Goal: Task Accomplishment & Management: Manage account settings

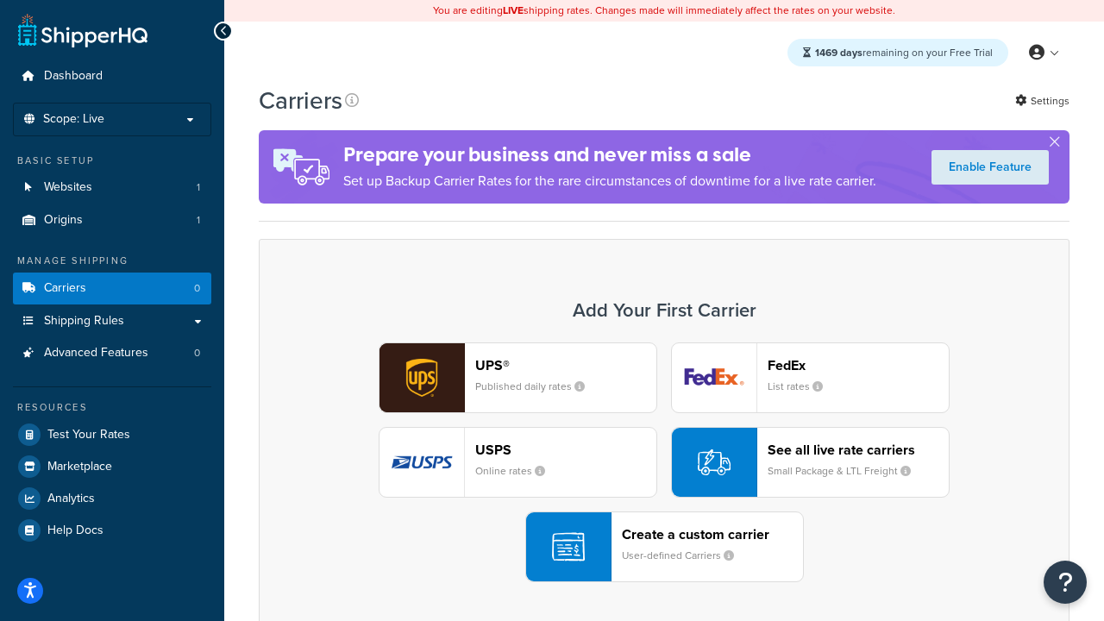
click at [664, 462] on div "UPS® Published daily rates FedEx List rates USPS Online rates See all live rate…" at bounding box center [664, 463] width 775 height 240
click at [859, 365] on header "FedEx" at bounding box center [858, 365] width 181 height 16
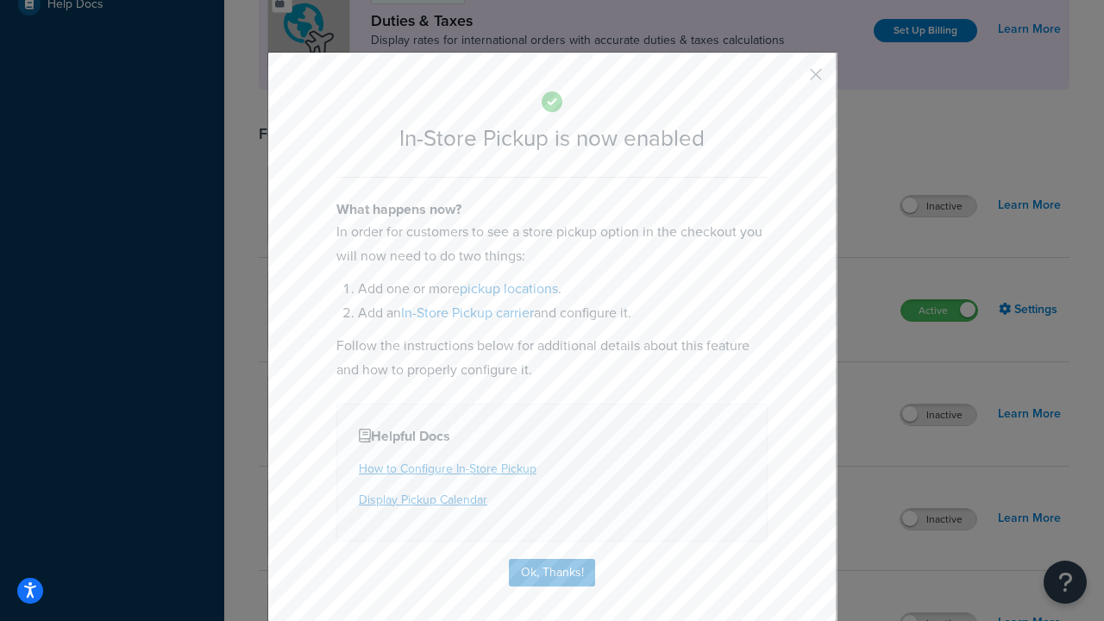
click at [790, 80] on button "button" at bounding box center [791, 81] width 4 height 4
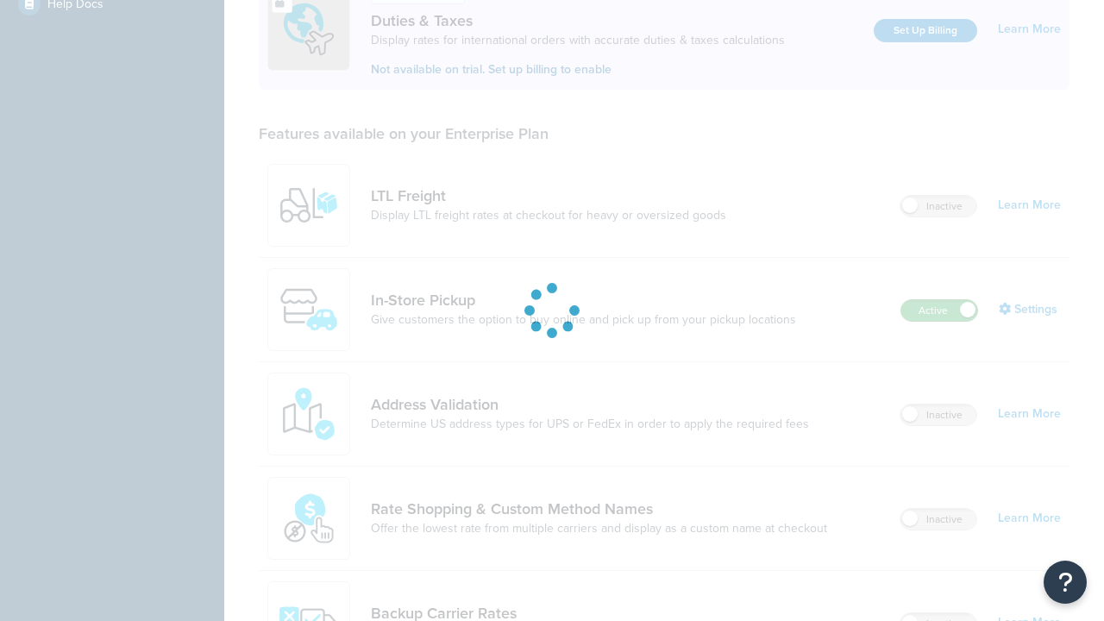
click at [940, 300] on label "Active" at bounding box center [940, 310] width 76 height 21
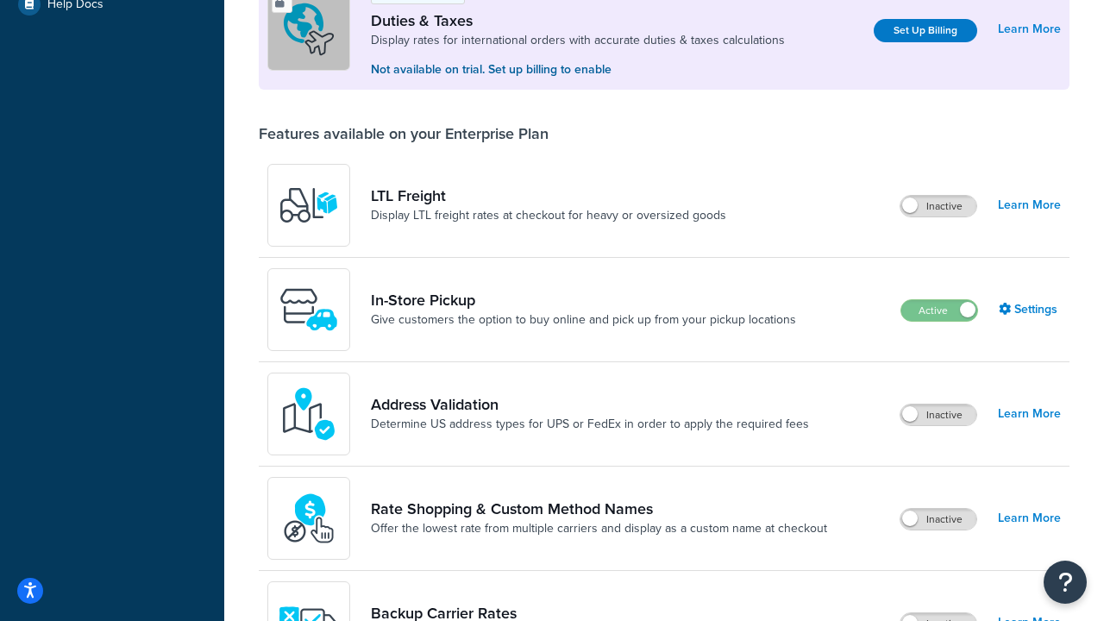
scroll to position [859, 0]
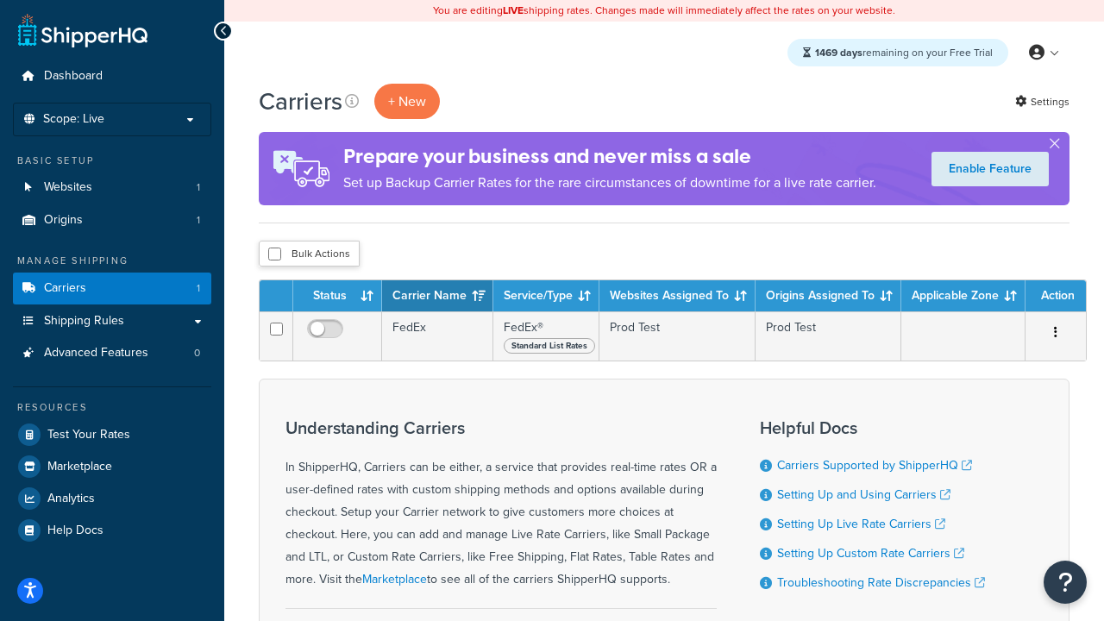
click at [274, 255] on input "checkbox" at bounding box center [274, 254] width 13 height 13
checkbox input "true"
click at [0, 0] on button "Delete" at bounding box center [0, 0] width 0 height 0
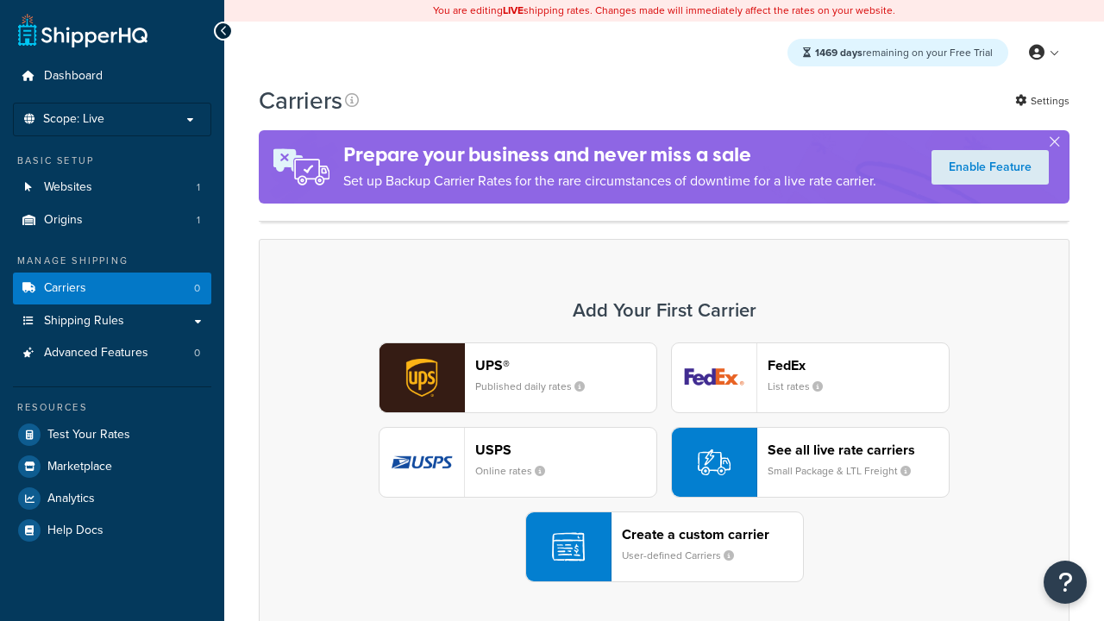
scroll to position [343, 0]
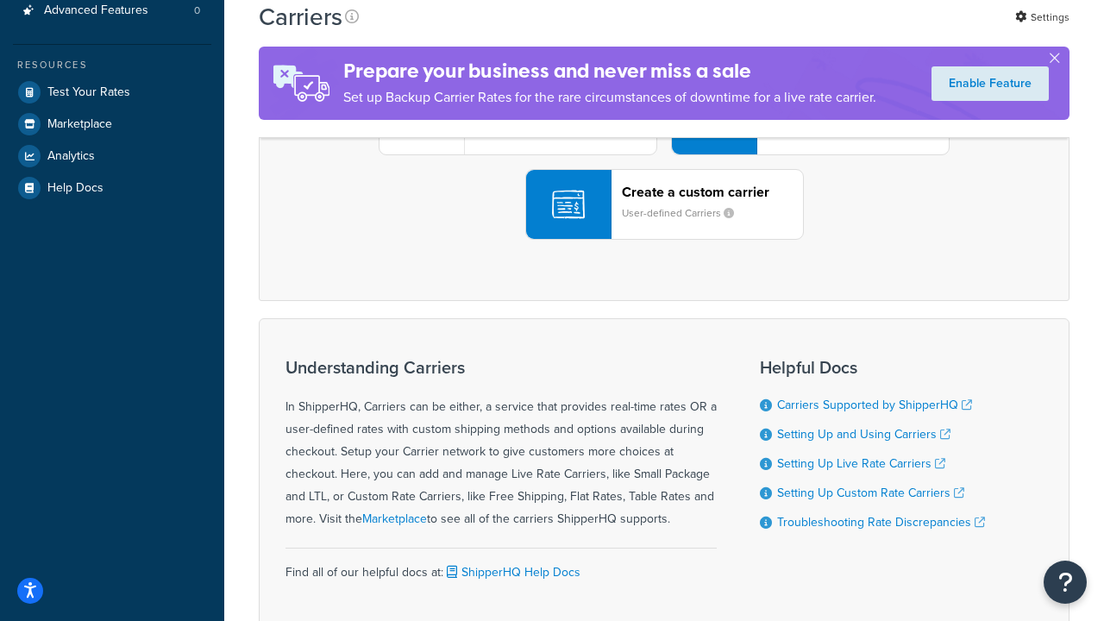
click at [664, 240] on div "UPS® Published daily rates FedEx List rates USPS Online rates See all live rate…" at bounding box center [664, 120] width 775 height 240
click at [859, 31] on header "FedEx" at bounding box center [858, 23] width 181 height 16
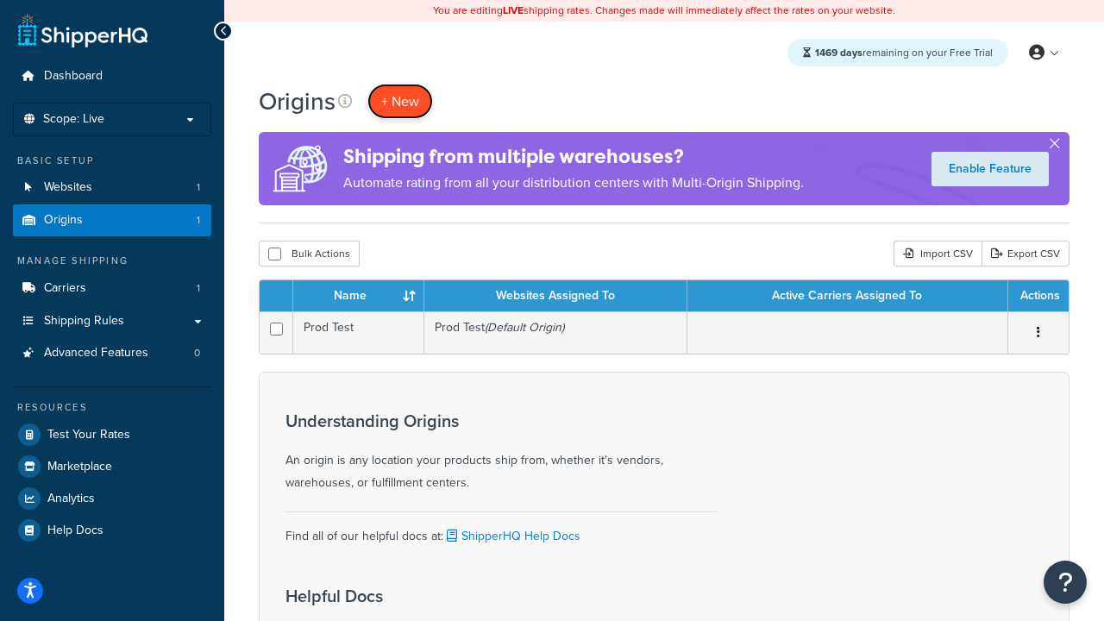
click at [400, 101] on span "+ New" at bounding box center [400, 101] width 38 height 20
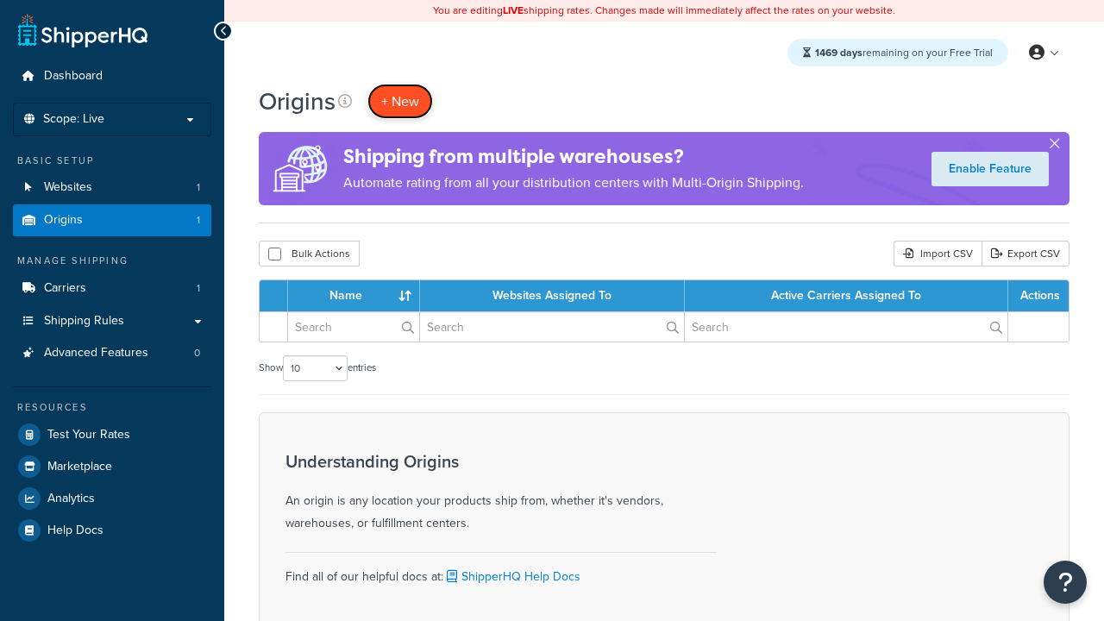
click at [400, 101] on span "+ New" at bounding box center [400, 101] width 38 height 20
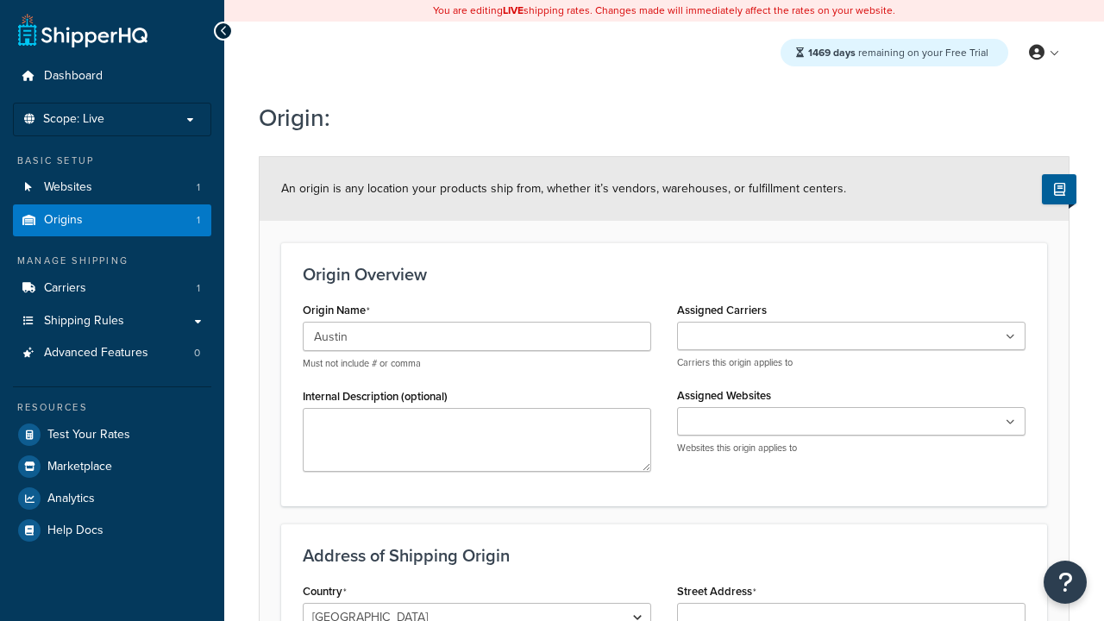
type input "Austin"
type input "Test Street"
type input "Austin"
select select "43"
type input "Austin"
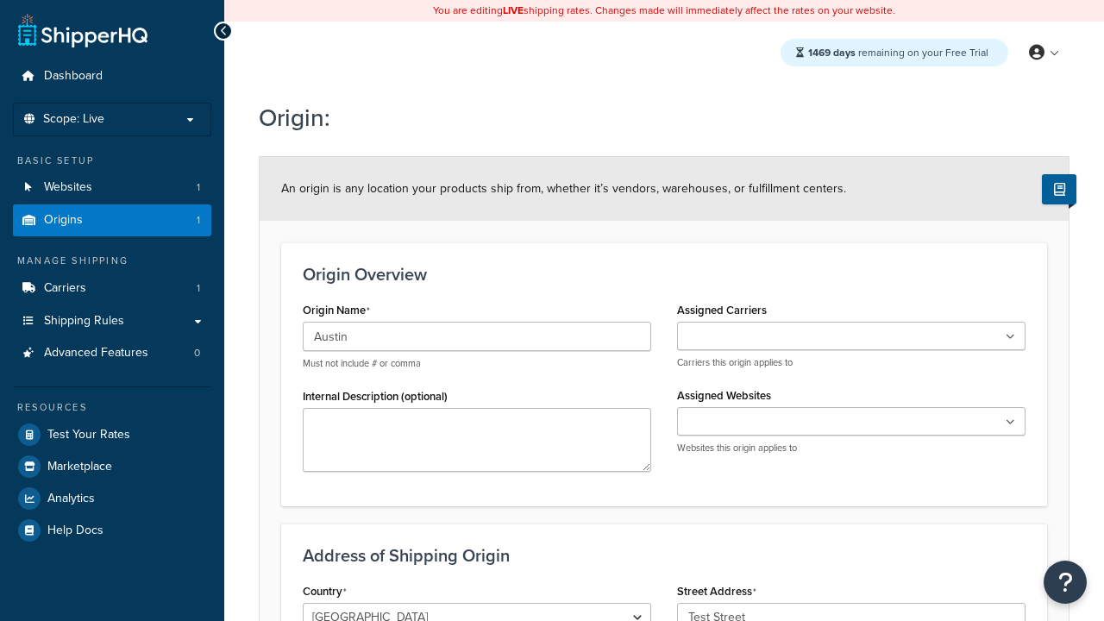
scroll to position [137, 0]
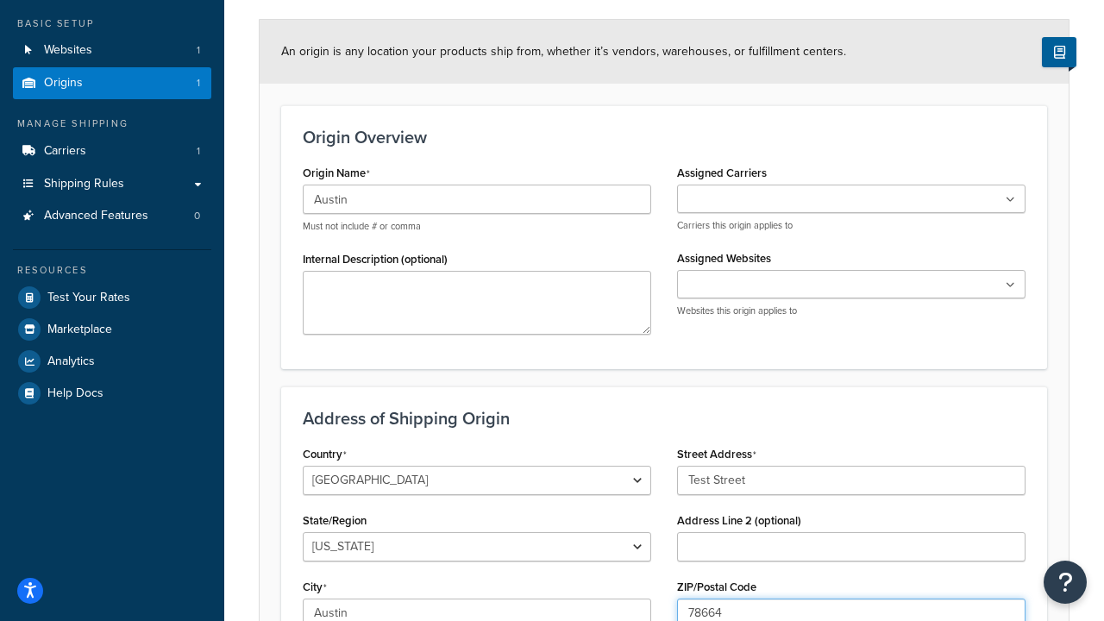
type input "78664"
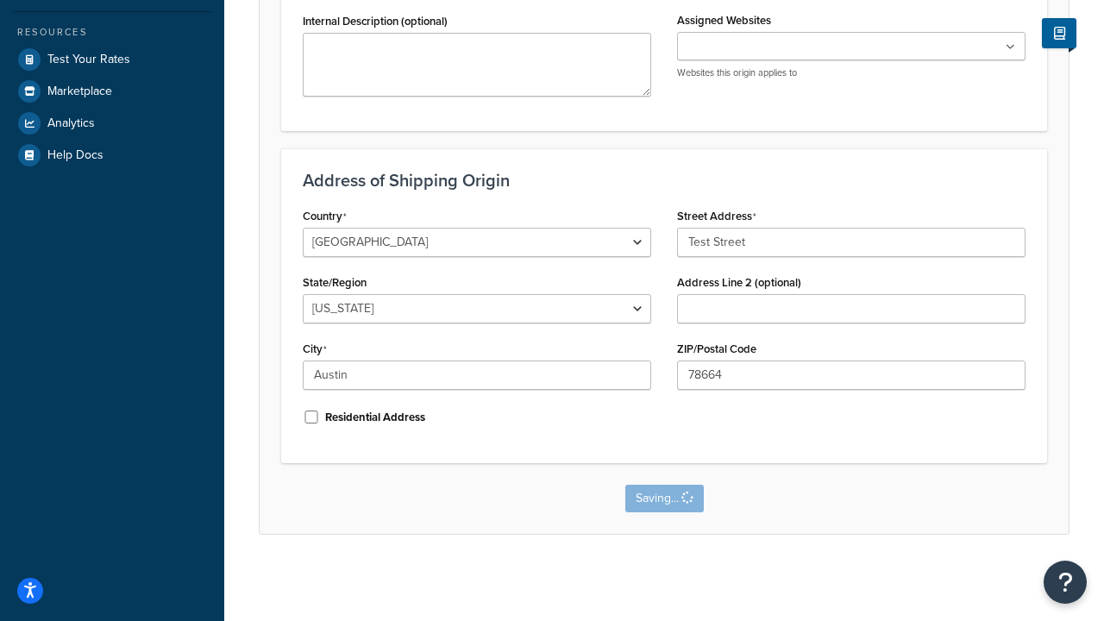
scroll to position [0, 0]
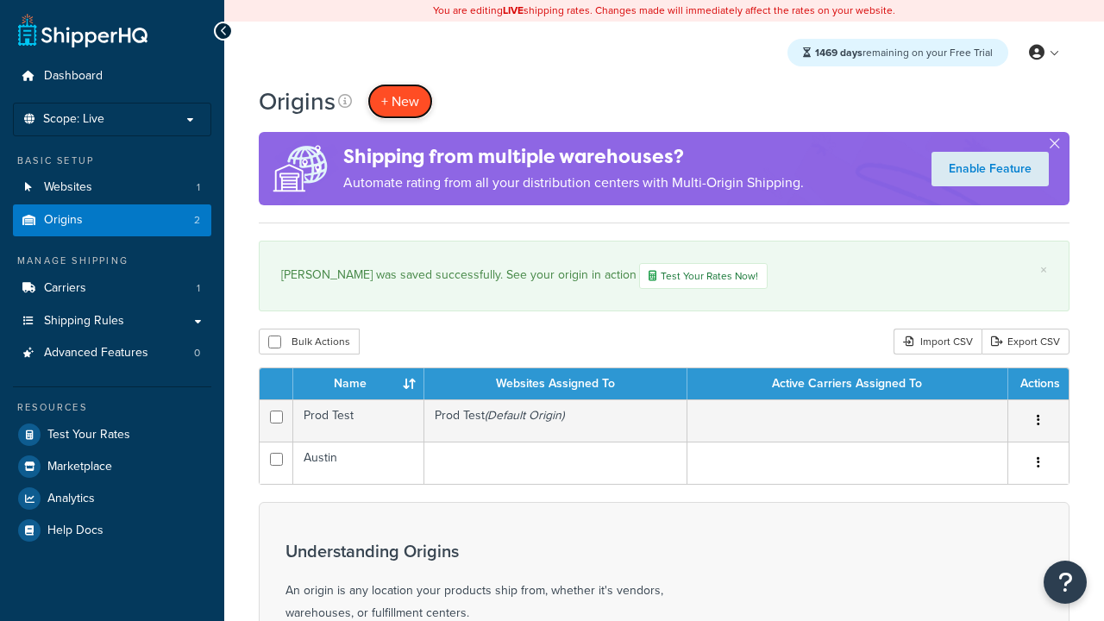
click at [400, 101] on span "+ New" at bounding box center [400, 101] width 38 height 20
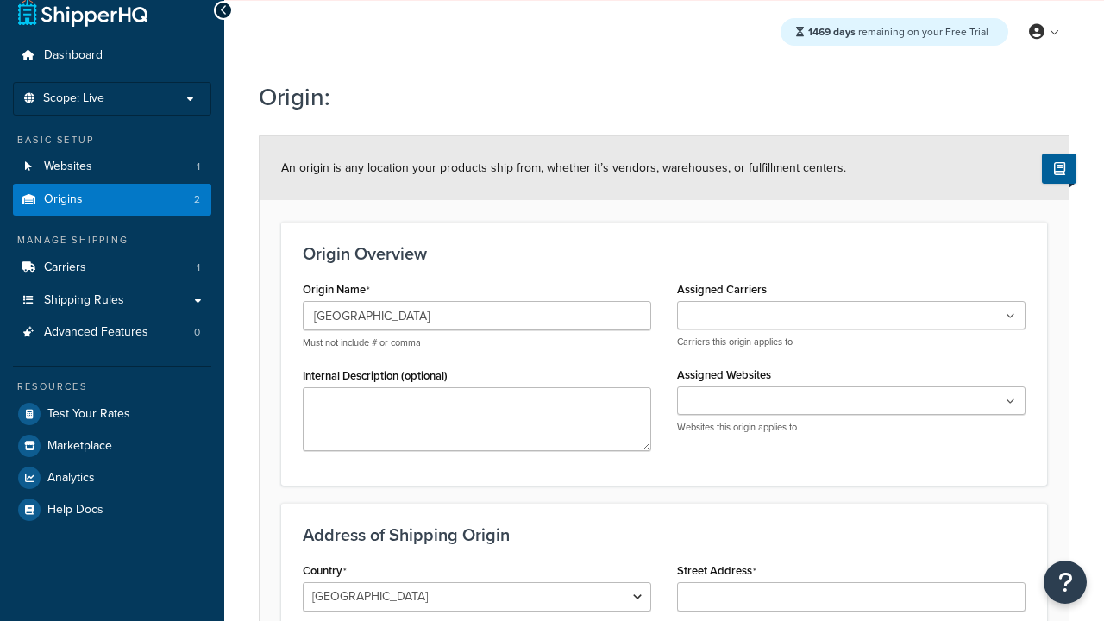
type input "[GEOGRAPHIC_DATA]"
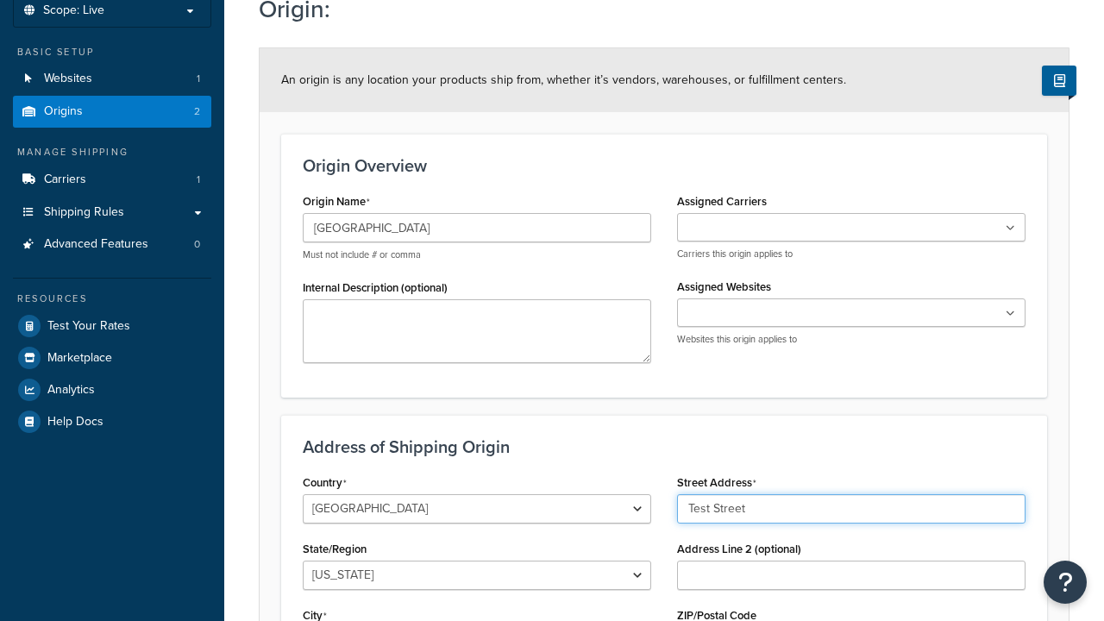
type input "Test Street"
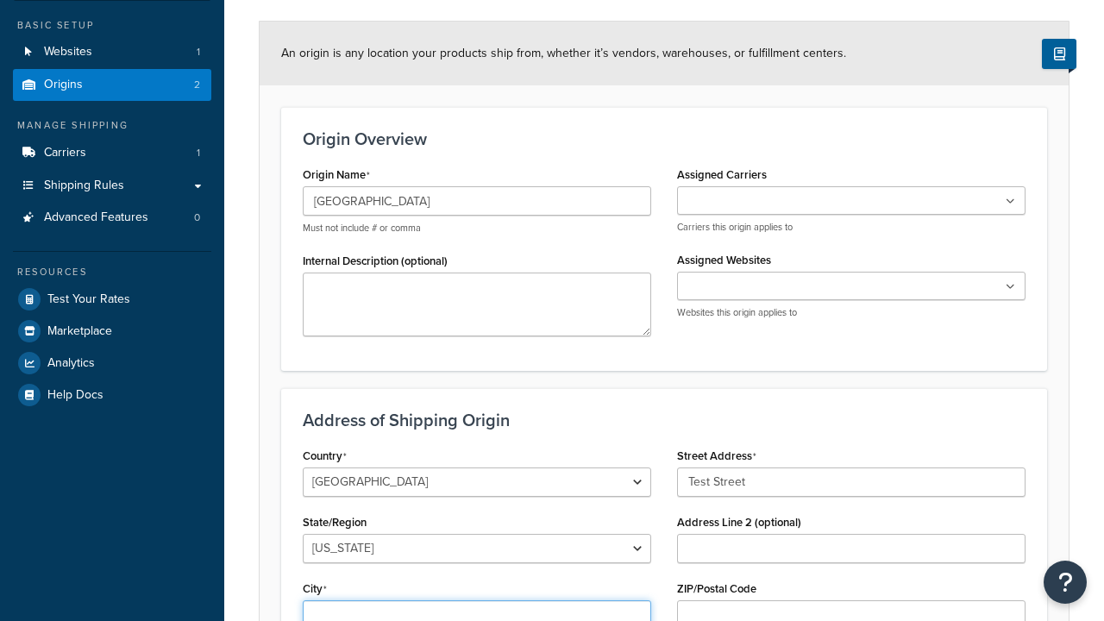
type input "Austin"
select select "43"
type input "Austin"
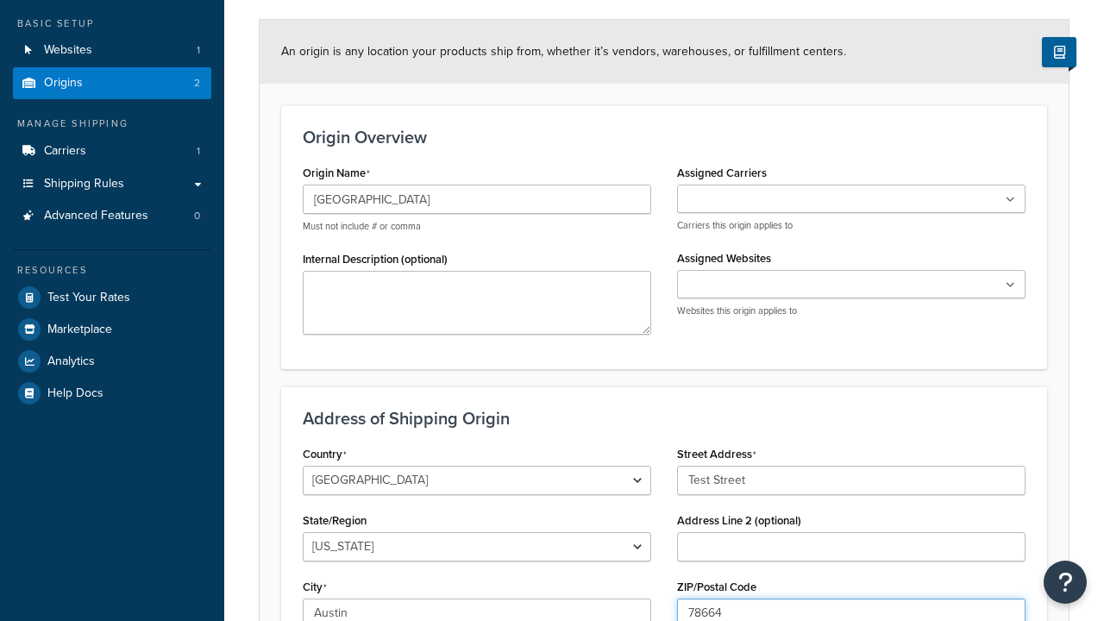
type input "78664"
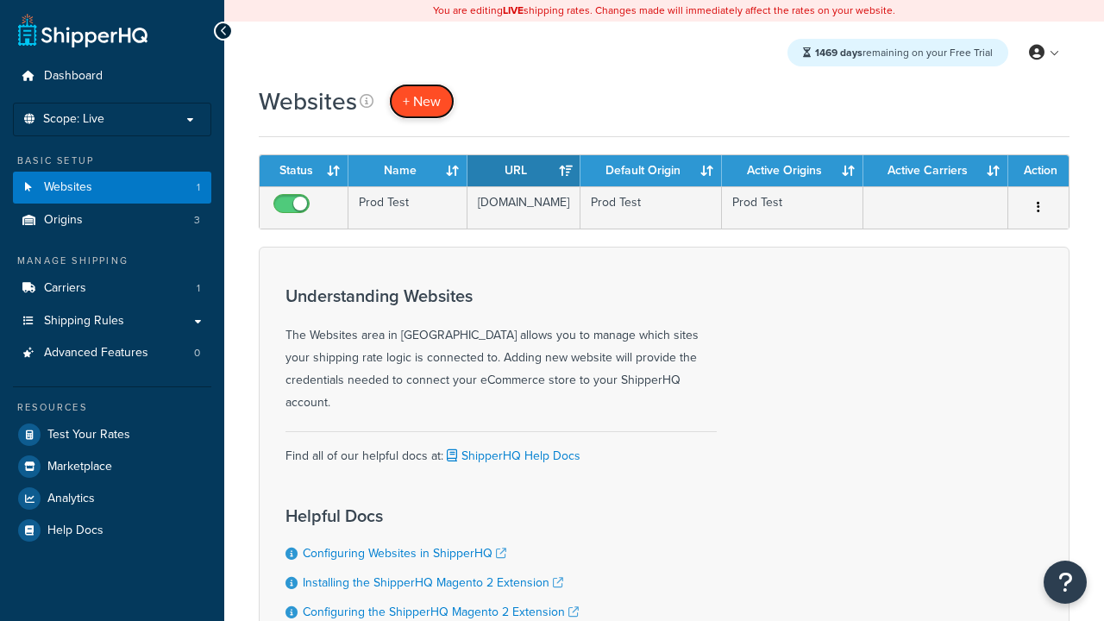
click at [422, 101] on span "+ New" at bounding box center [422, 101] width 38 height 20
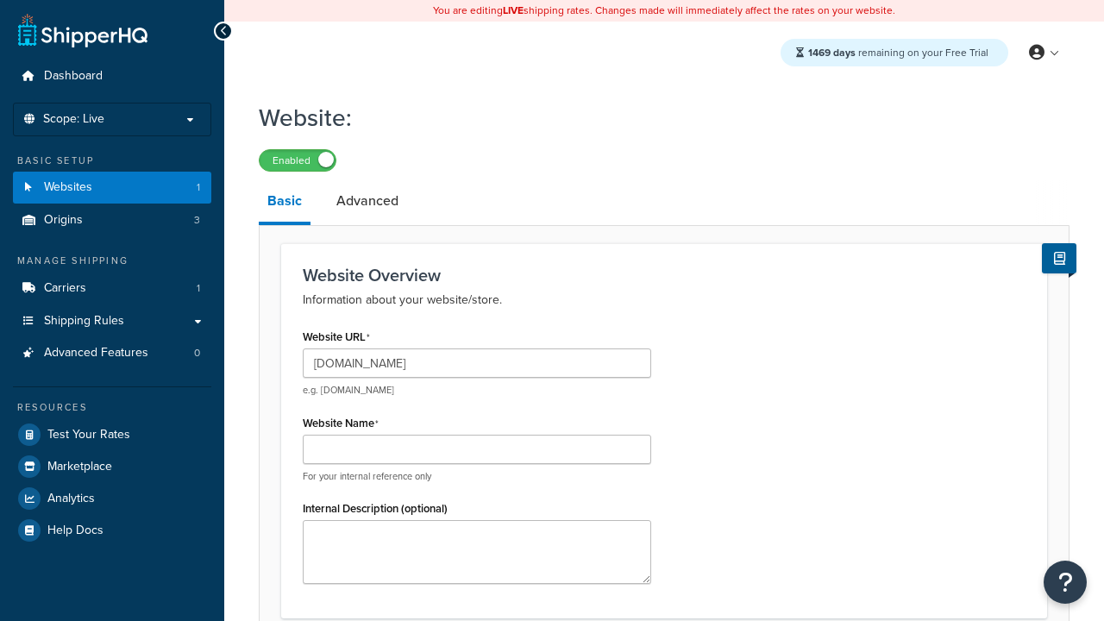
type input "www.testregressionrc.com"
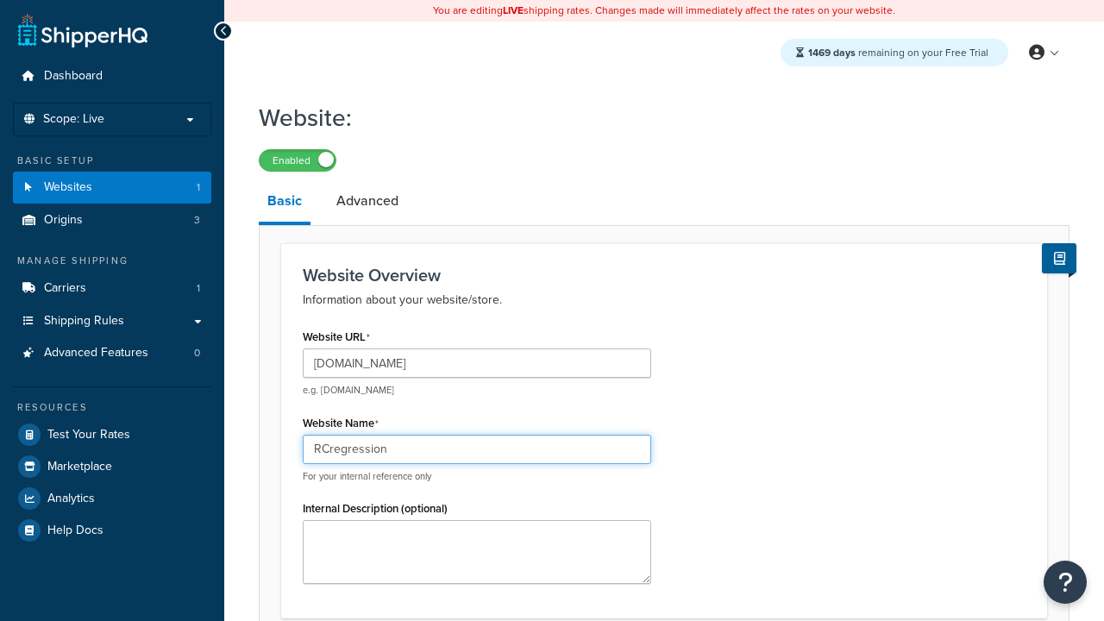
type input "RCregression"
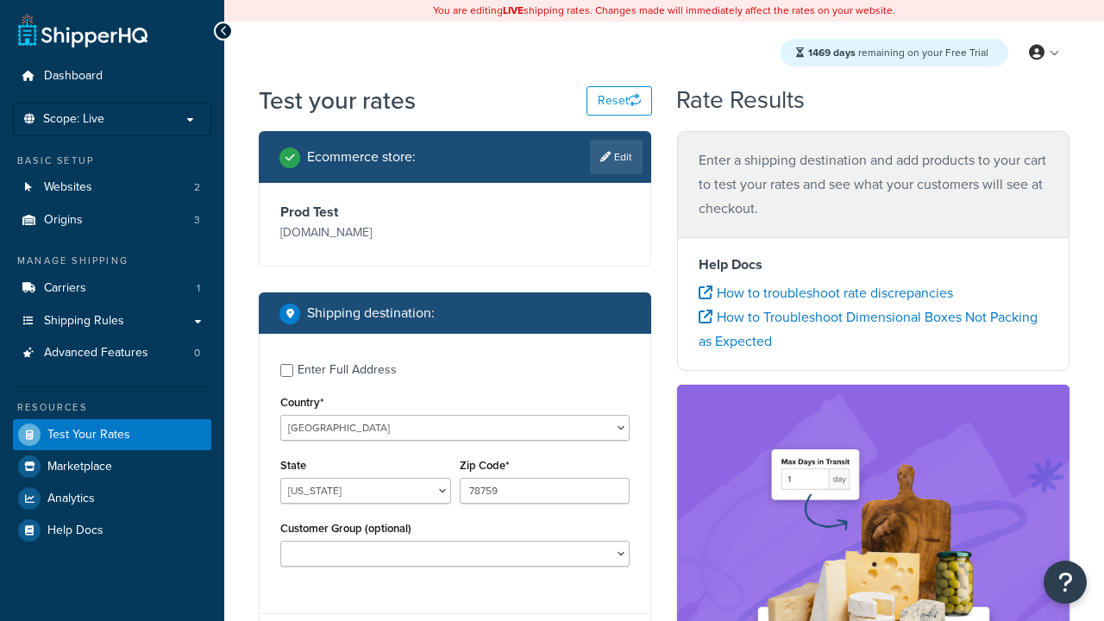
select select "[GEOGRAPHIC_DATA]"
type input "78628"
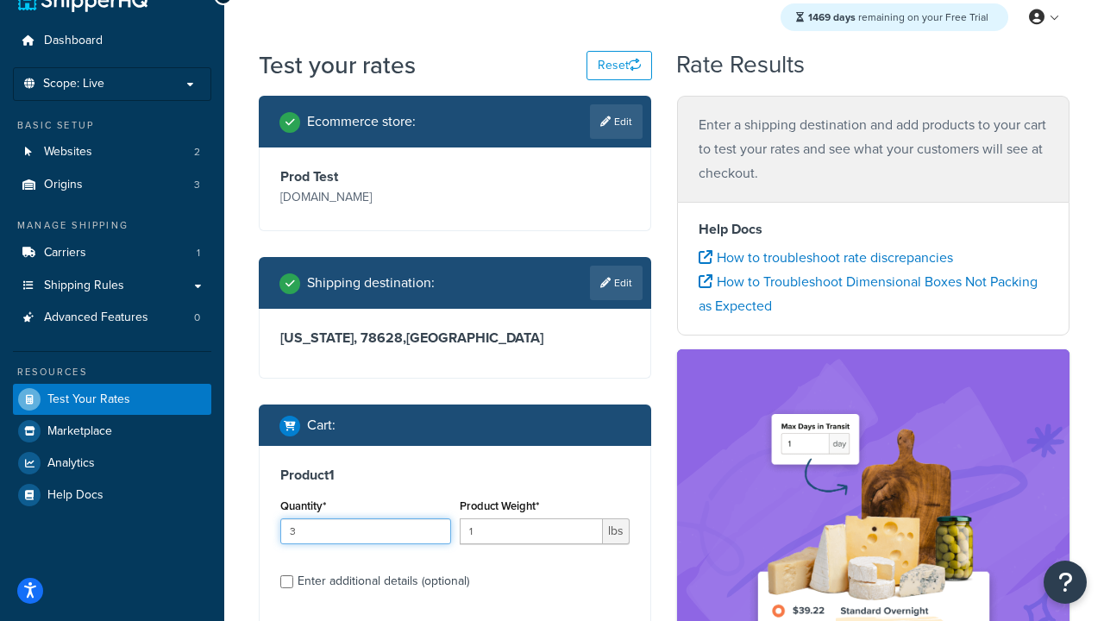
type input "3"
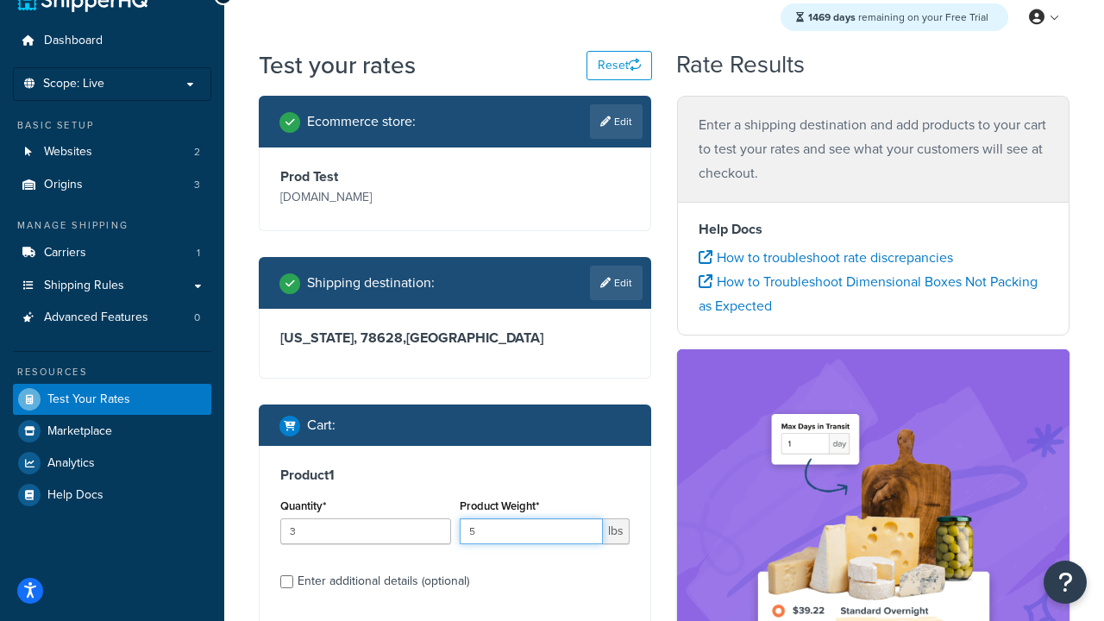
type input "5"
click at [286, 582] on input "Enter additional details (optional)" at bounding box center [286, 582] width 13 height 13
checkbox input "true"
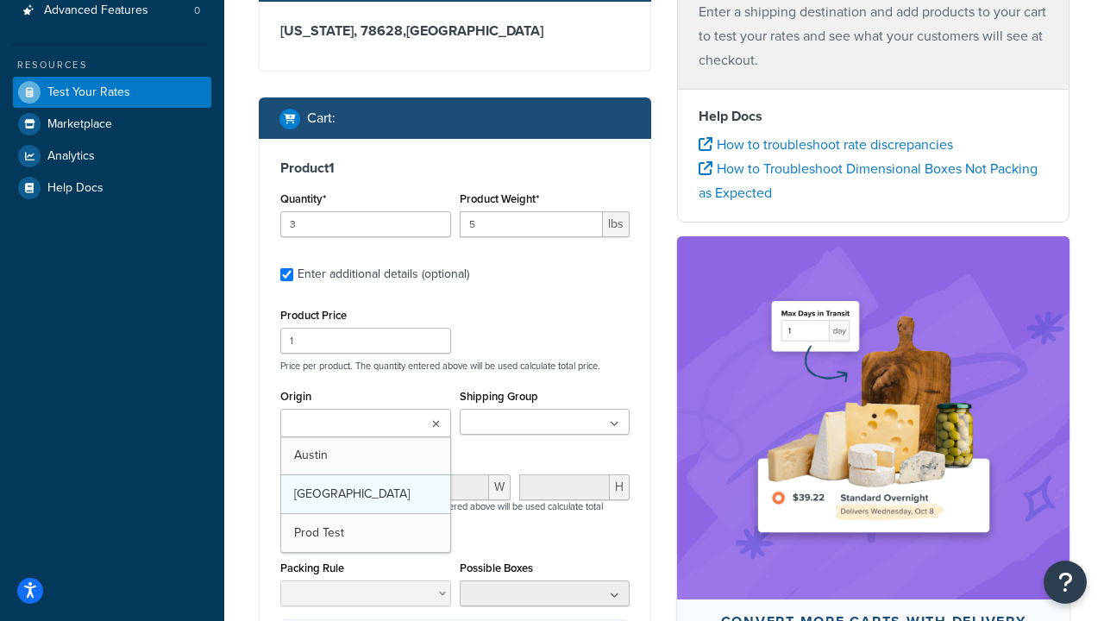
scroll to position [0, 0]
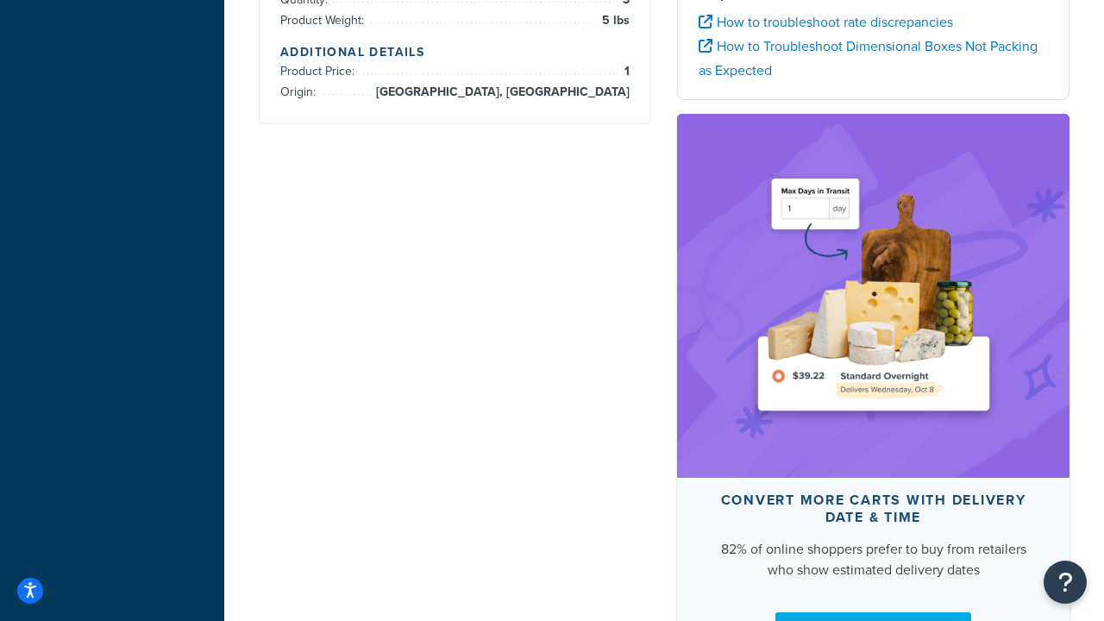
scroll to position [669, 0]
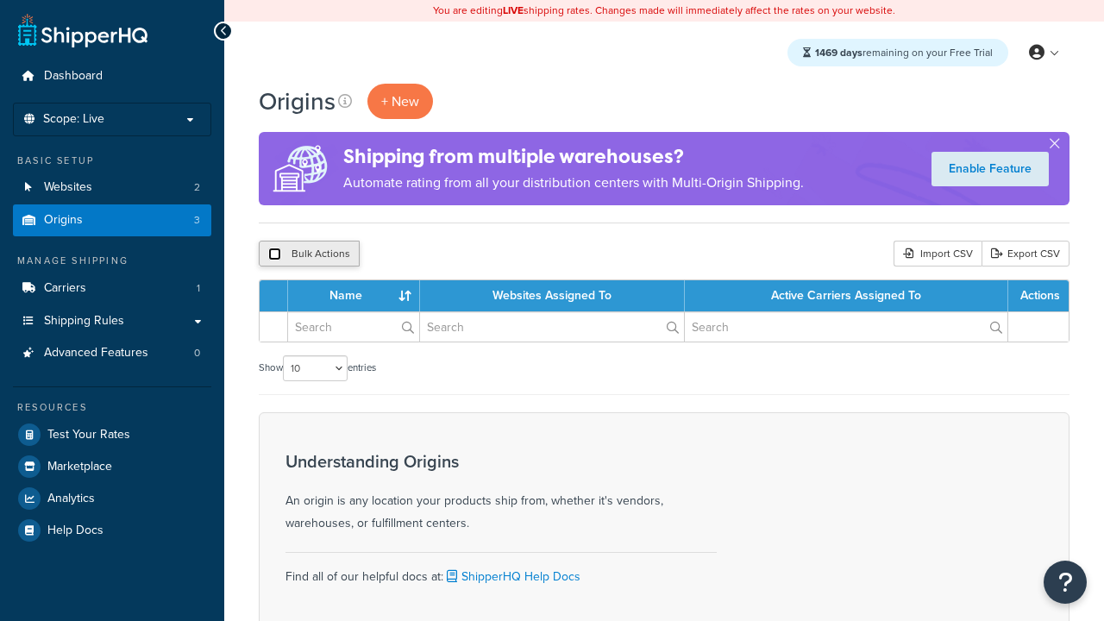
click at [274, 255] on input "checkbox" at bounding box center [274, 254] width 13 height 13
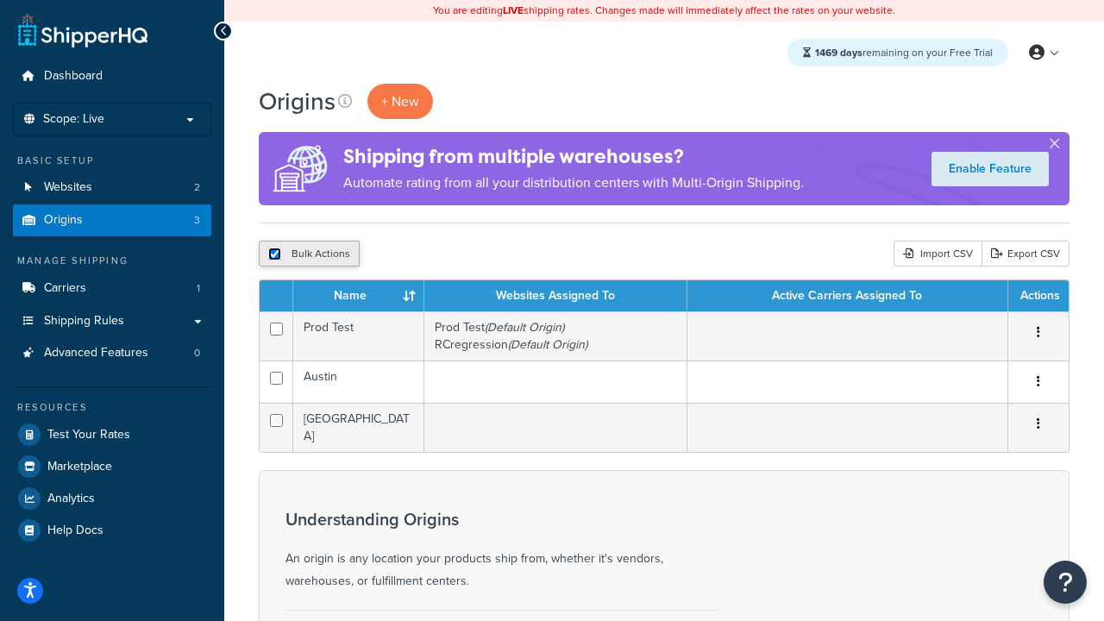
click at [274, 255] on input "checkbox" at bounding box center [274, 254] width 13 height 13
checkbox input "false"
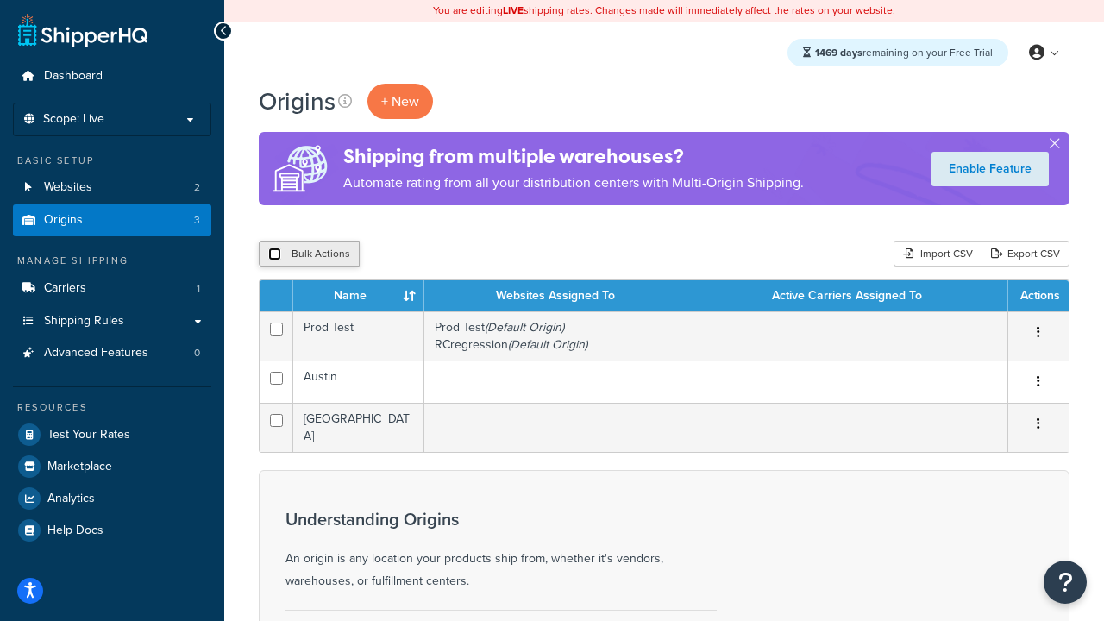
click at [274, 255] on input "checkbox" at bounding box center [274, 254] width 13 height 13
checkbox input "true"
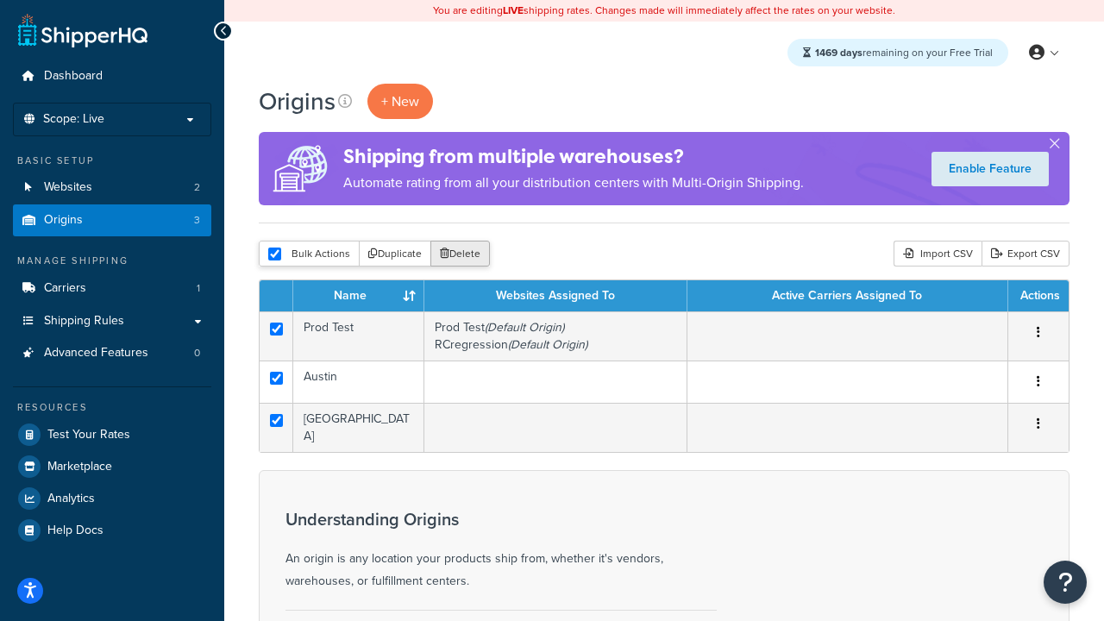
click at [464, 255] on button "Delete" at bounding box center [461, 254] width 60 height 26
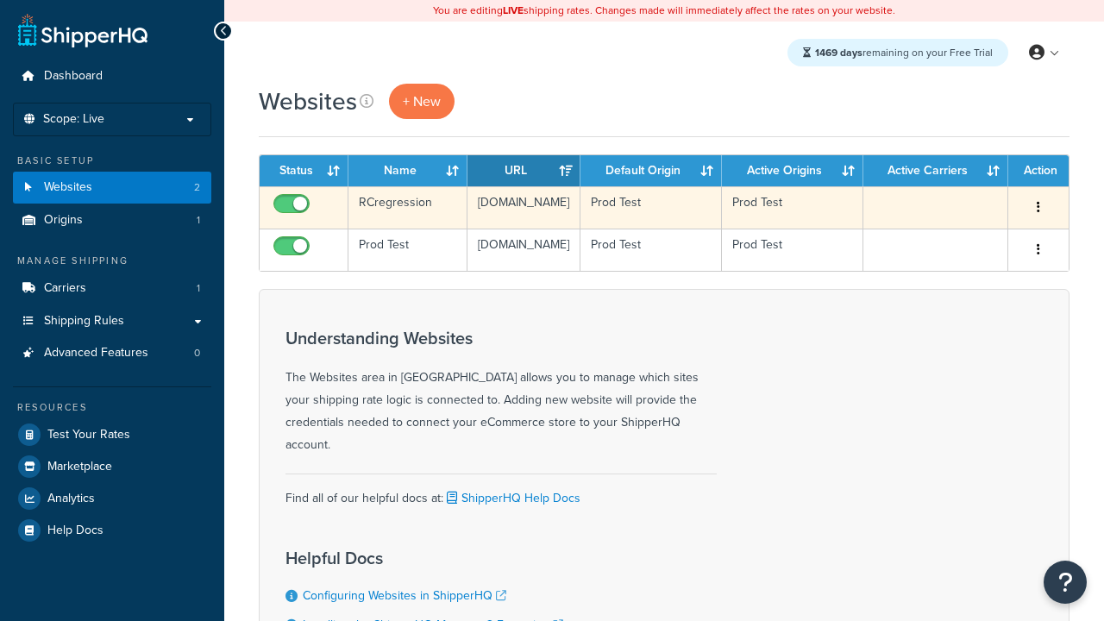
click at [1039, 208] on icon "button" at bounding box center [1038, 207] width 3 height 12
click at [0, 0] on link "Delete" at bounding box center [0, 0] width 0 height 0
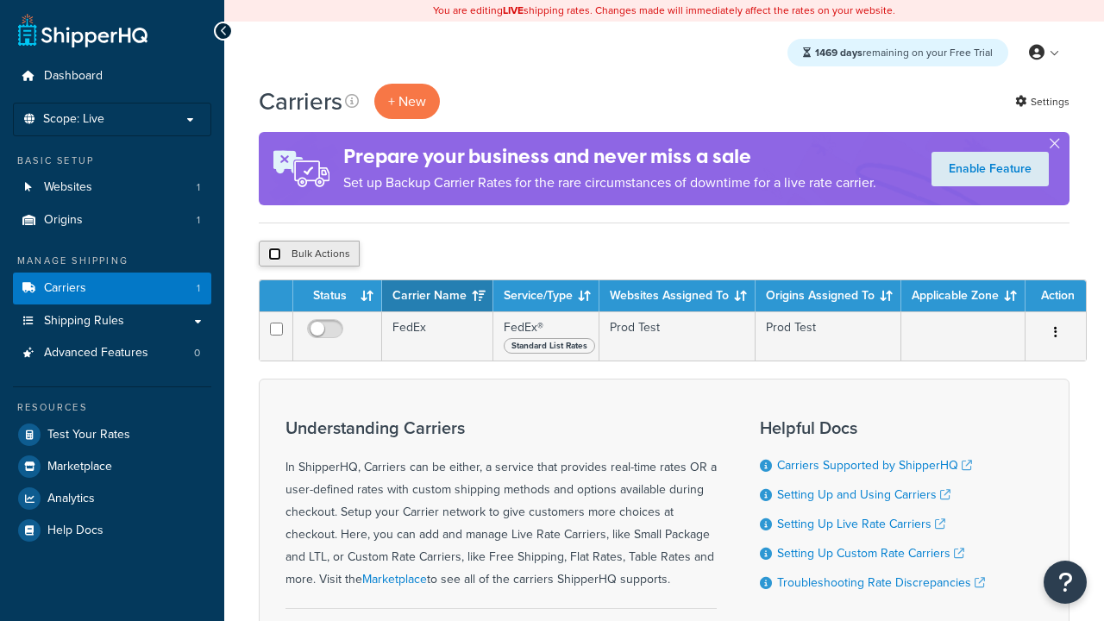
click at [274, 255] on input "checkbox" at bounding box center [274, 254] width 13 height 13
checkbox input "true"
click at [0, 0] on button "Delete" at bounding box center [0, 0] width 0 height 0
